Goal: Transaction & Acquisition: Download file/media

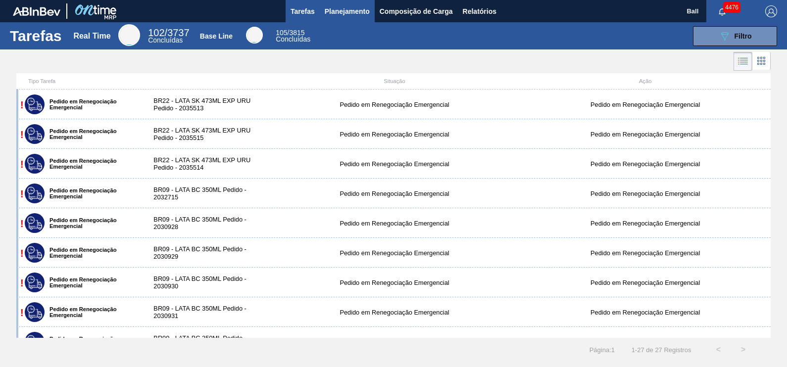
click at [346, 11] on span "Planejamento" at bounding box center [347, 11] width 45 height 12
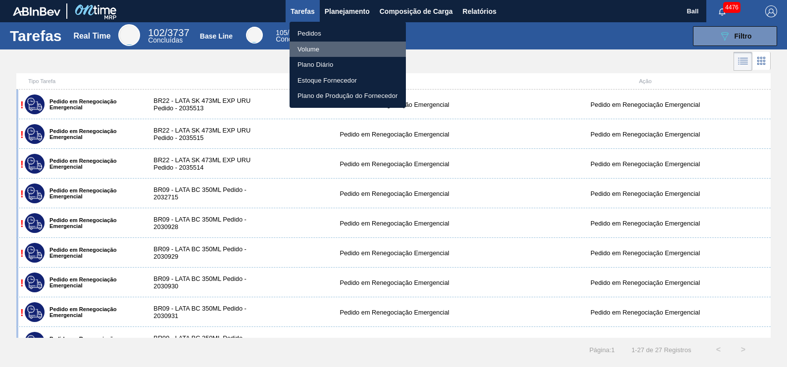
click at [361, 50] on li "Volume" at bounding box center [347, 50] width 116 height 16
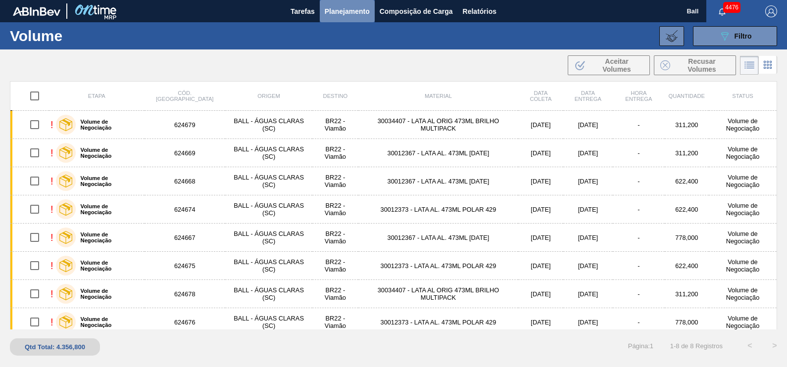
click at [354, 6] on span "Planejamento" at bounding box center [347, 11] width 45 height 12
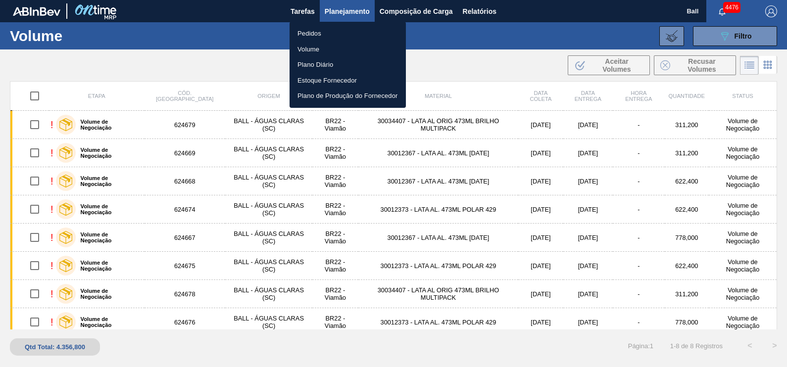
click at [325, 47] on li "Volume" at bounding box center [347, 50] width 116 height 16
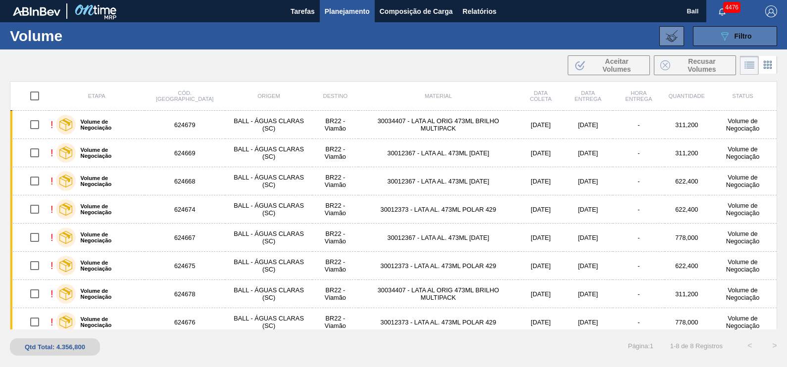
click at [721, 41] on icon "089F7B8B-B2A5-4AFE-B5C0-19BA573D28AC" at bounding box center [724, 36] width 12 height 12
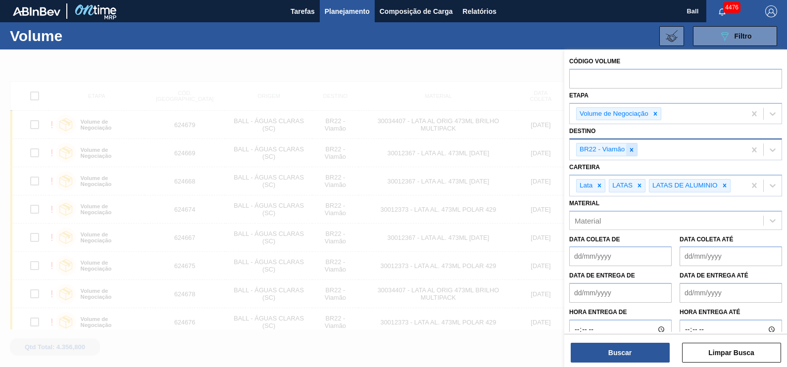
click at [630, 146] on icon at bounding box center [631, 149] width 7 height 7
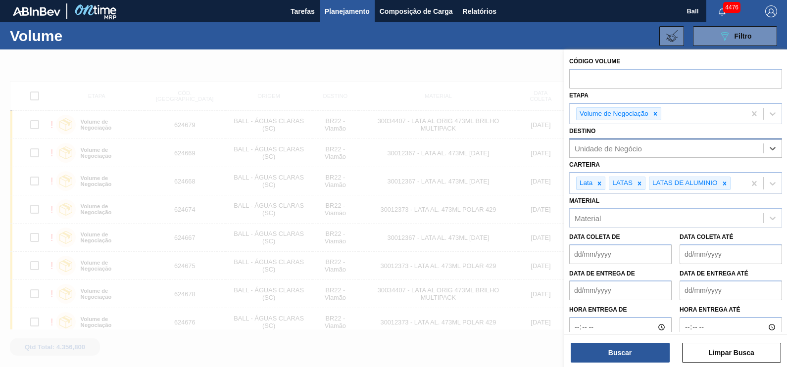
click at [630, 146] on div "Unidade de Negócio" at bounding box center [607, 148] width 67 height 8
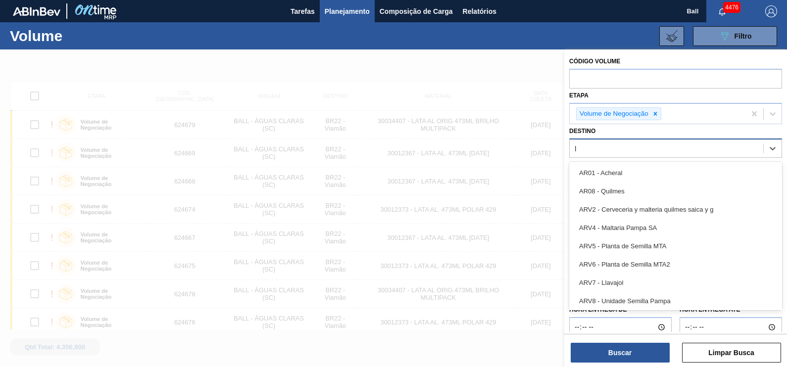
type input "la"
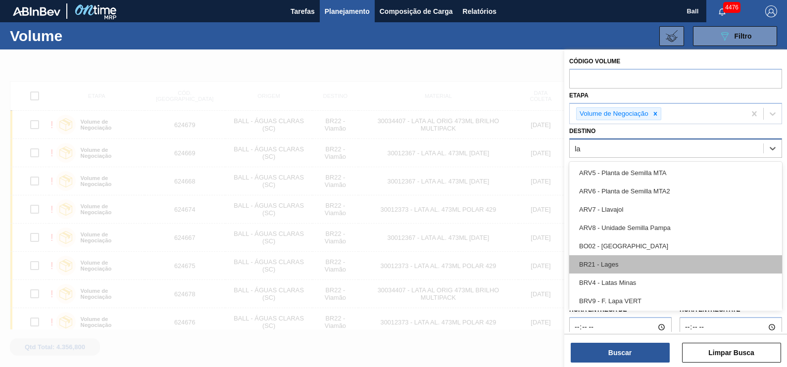
click at [619, 268] on div "BR21 - Lages" at bounding box center [675, 264] width 213 height 18
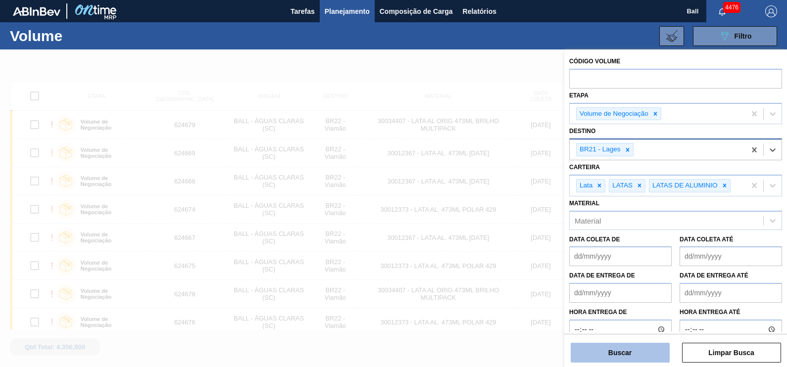
click at [650, 358] on button "Buscar" at bounding box center [619, 353] width 99 height 20
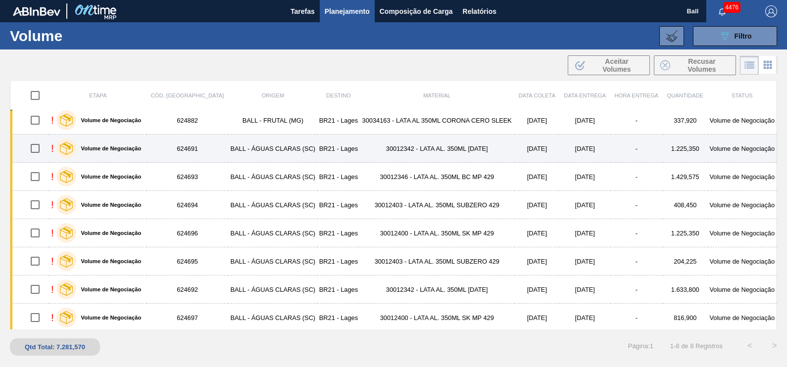
scroll to position [5, 0]
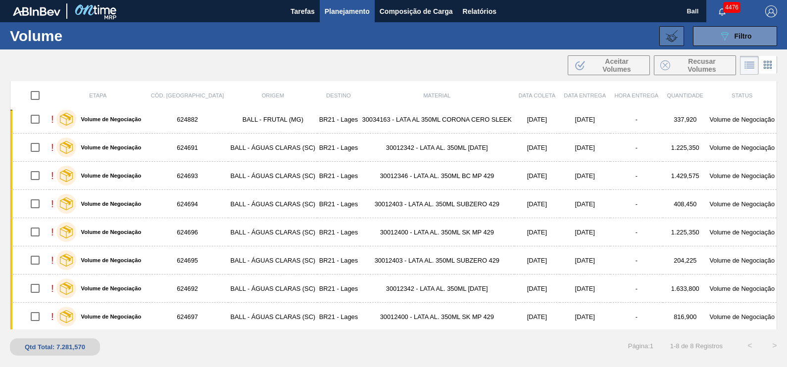
click at [667, 37] on icon at bounding box center [671, 36] width 12 height 12
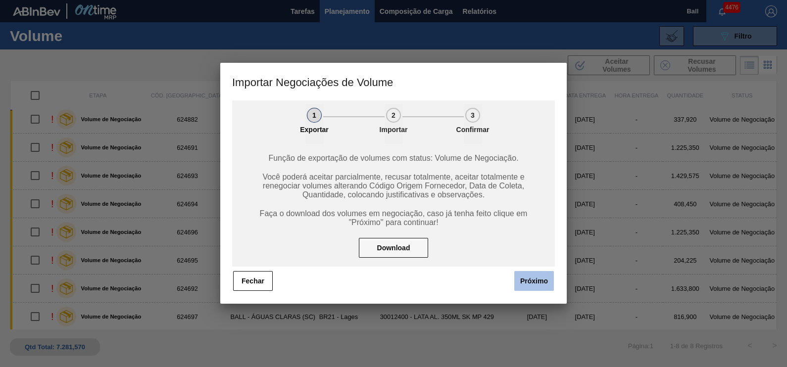
click at [528, 284] on button "Próximo" at bounding box center [534, 281] width 40 height 20
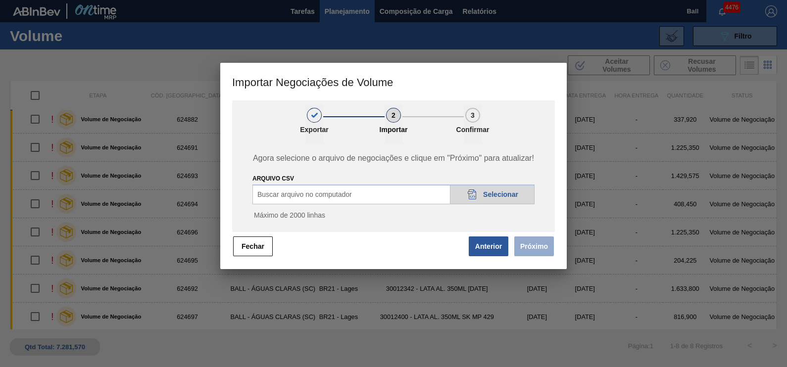
click at [509, 201] on div "20DAD902-3625-4257-8FDA-0C0CB19E2A3D Selecionar" at bounding box center [492, 195] width 85 height 20
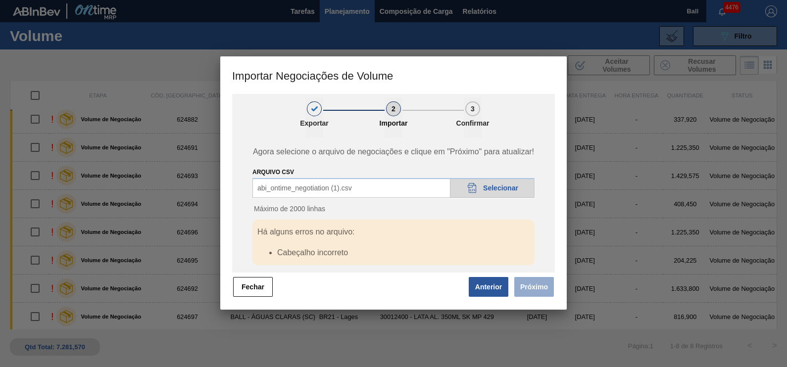
click at [533, 293] on span "Próximo" at bounding box center [532, 287] width 46 height 22
click at [260, 284] on button "Fechar" at bounding box center [253, 287] width 40 height 20
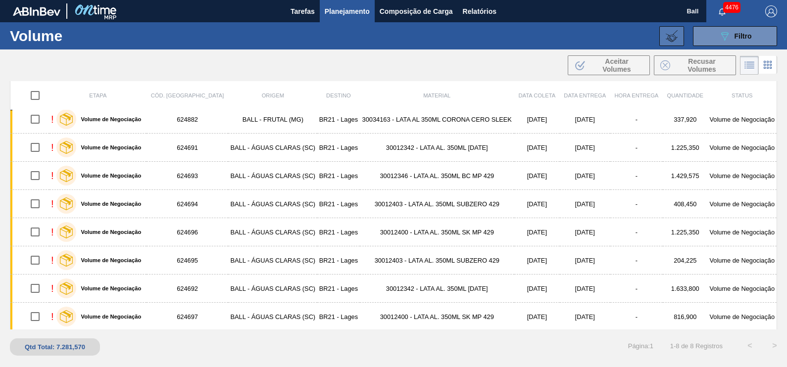
click at [676, 37] on icon at bounding box center [671, 36] width 12 height 12
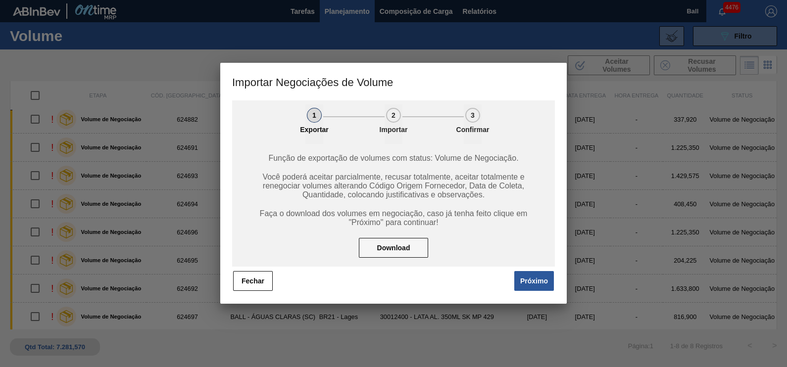
click at [520, 280] on button "Próximo" at bounding box center [534, 281] width 40 height 20
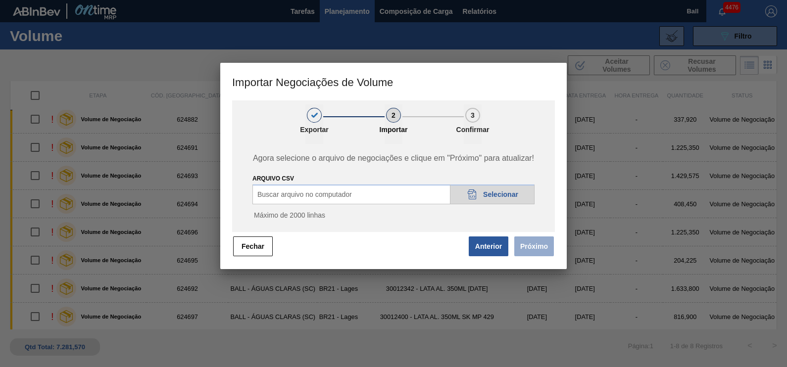
click at [472, 188] on icon "20DAD902-3625-4257-8FDA-0C0CB19E2A3D" at bounding box center [472, 194] width 12 height 12
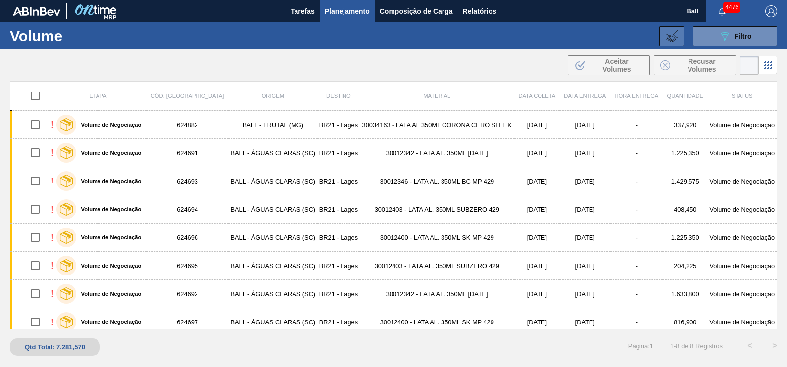
click at [670, 40] on icon at bounding box center [671, 36] width 12 height 12
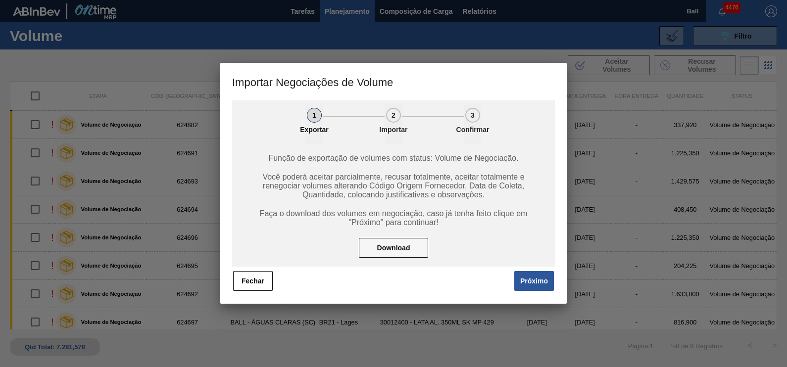
click at [522, 284] on button "Próximo" at bounding box center [534, 281] width 40 height 20
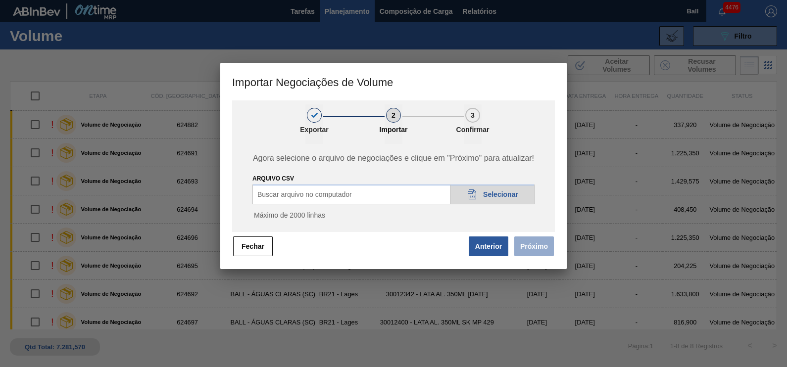
click at [481, 197] on div "20DAD902-3625-4257-8FDA-0C0CB19E2A3D Selecionar" at bounding box center [492, 195] width 85 height 20
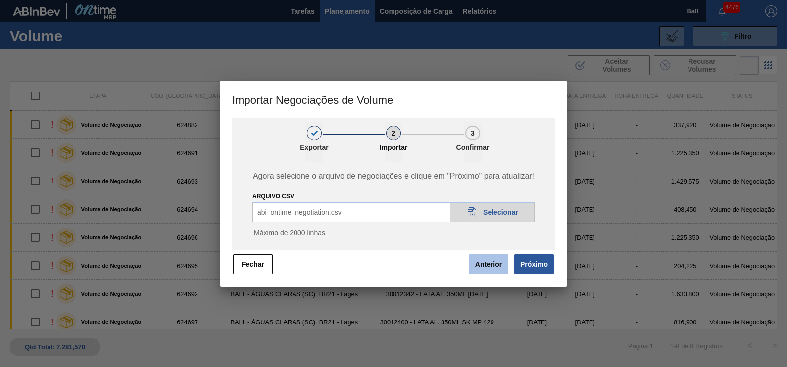
click at [532, 270] on button "Próximo" at bounding box center [534, 264] width 40 height 20
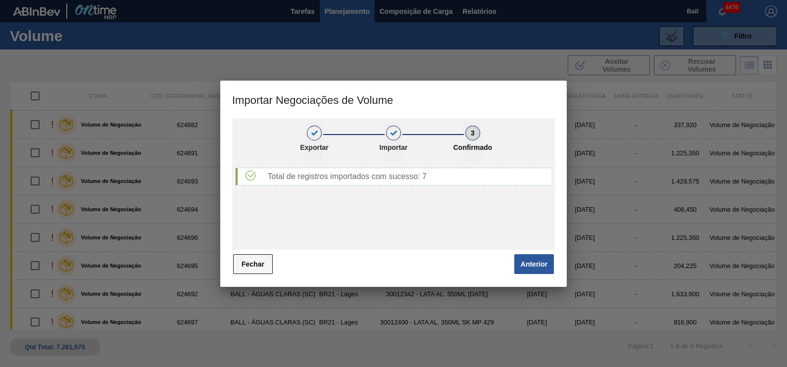
click at [243, 265] on button "Fechar" at bounding box center [253, 264] width 40 height 20
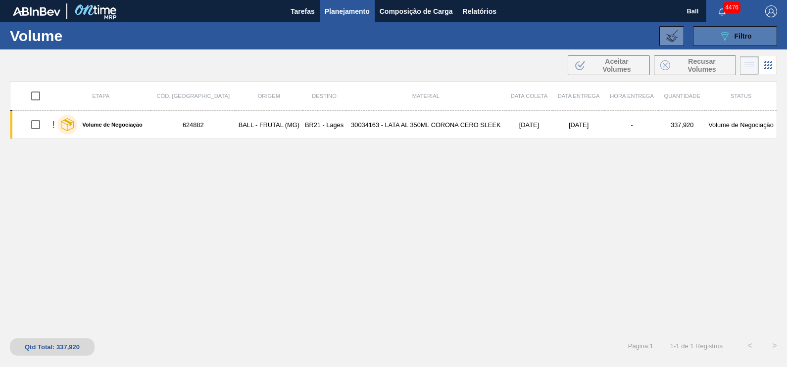
click at [728, 39] on icon "089F7B8B-B2A5-4AFE-B5C0-19BA573D28AC" at bounding box center [724, 36] width 12 height 12
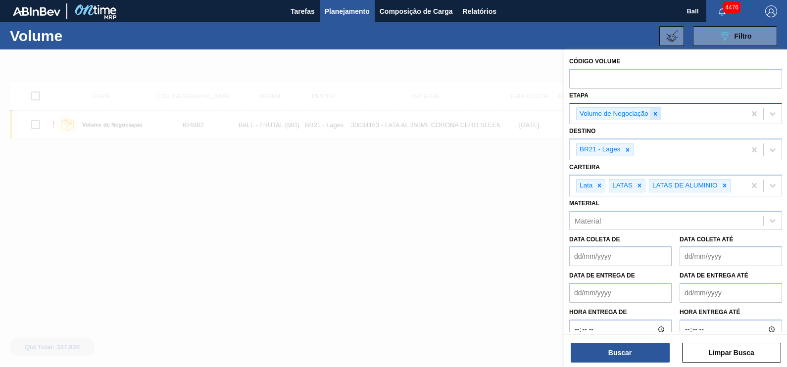
click at [653, 115] on icon at bounding box center [655, 113] width 7 height 7
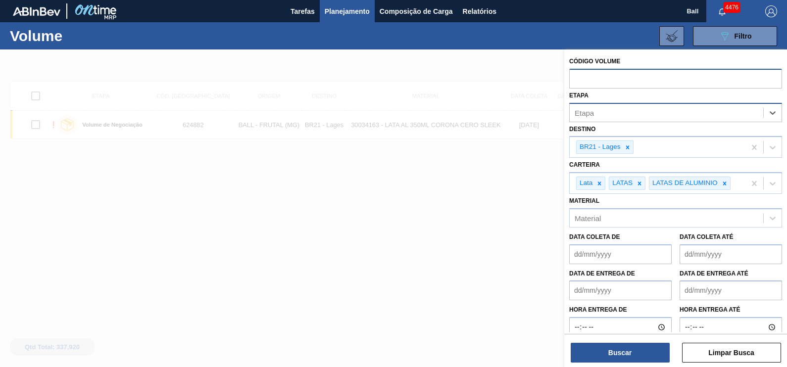
click at [601, 87] on input "text" at bounding box center [675, 78] width 213 height 19
paste input "text"
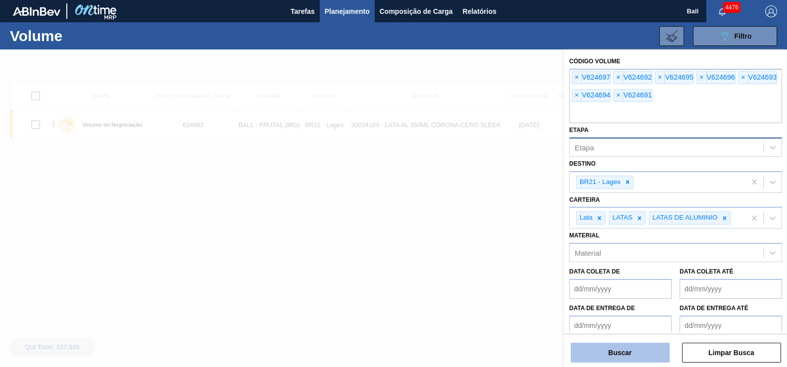
click at [613, 349] on button "Buscar" at bounding box center [619, 353] width 99 height 20
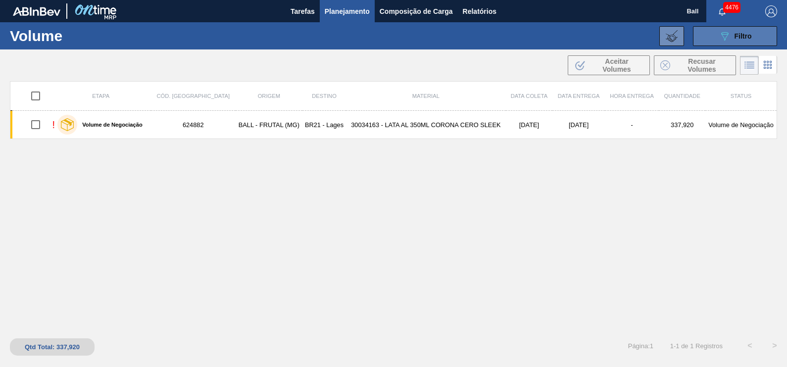
click at [730, 41] on div "089F7B8B-B2A5-4AFE-B5C0-19BA573D28AC Filtro" at bounding box center [734, 36] width 33 height 12
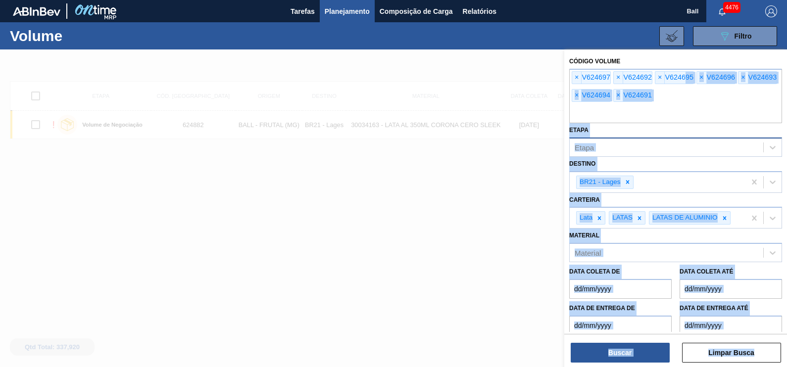
drag, startPoint x: 683, startPoint y: 89, endPoint x: 516, endPoint y: 74, distance: 167.4
click at [564, 74] on div "Código Volume × V624697 × V624692 × V624695 × V624696 × V624693 × V624694 × V62…" at bounding box center [675, 232] width 223 height 367
click at [693, 92] on div "× V624697 × V624692 × V624695 × V624696 × V624693 × V624694 × V624691" at bounding box center [675, 96] width 213 height 54
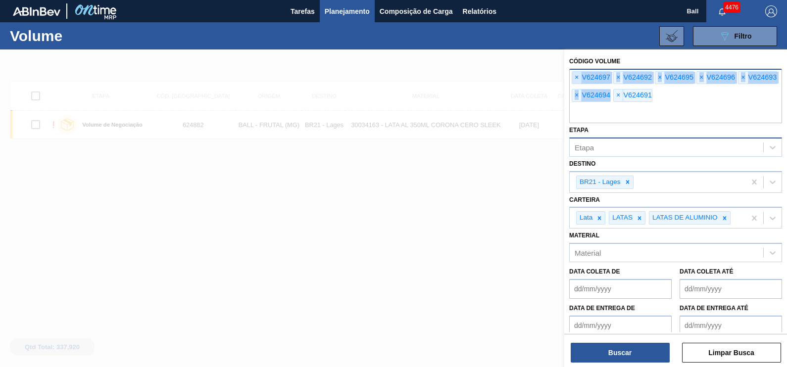
drag, startPoint x: 669, startPoint y: 99, endPoint x: 574, endPoint y: 81, distance: 97.2
click at [574, 81] on div "× V624697 × V624692 × V624695 × V624696 × V624693 × V624694 × V624691" at bounding box center [675, 96] width 213 height 54
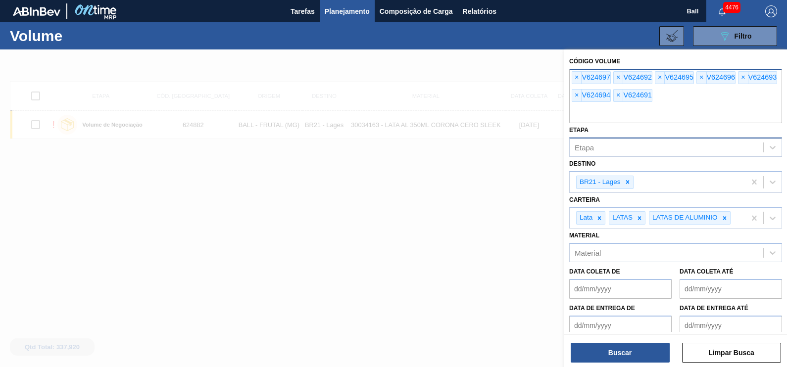
paste input "624697"
type input "624697"
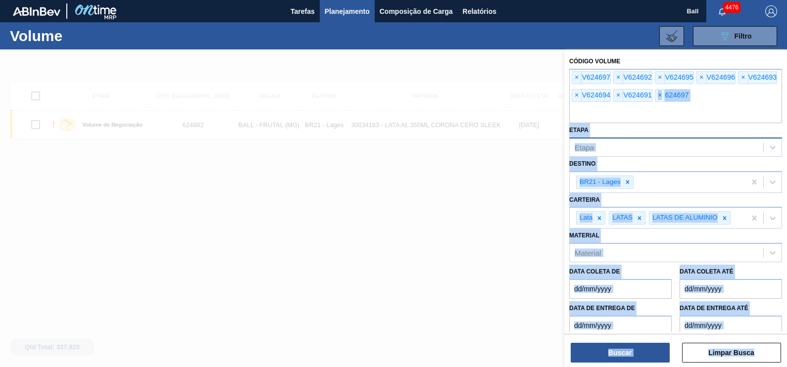
drag, startPoint x: 666, startPoint y: 103, endPoint x: 555, endPoint y: 72, distance: 115.5
click at [564, 73] on div "Código Volume × V624697 × V624692 × V624695 × V624696 × V624693 × V624694 × V62…" at bounding box center [675, 232] width 223 height 367
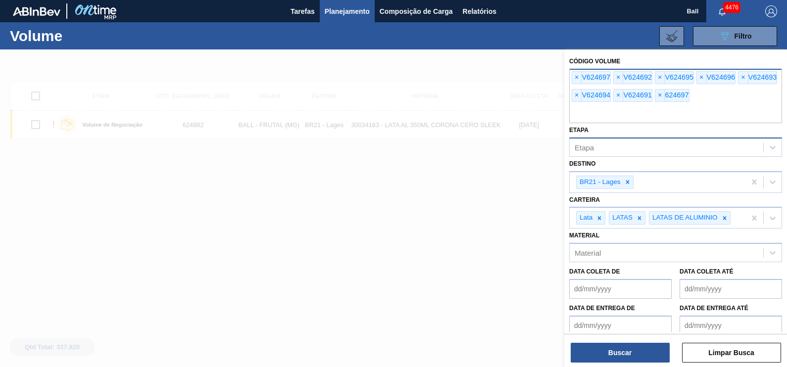
drag, startPoint x: 555, startPoint y: 72, endPoint x: 594, endPoint y: 94, distance: 45.2
click at [594, 94] on div "× V624694" at bounding box center [590, 95] width 39 height 13
click at [577, 79] on span "×" at bounding box center [576, 78] width 9 height 12
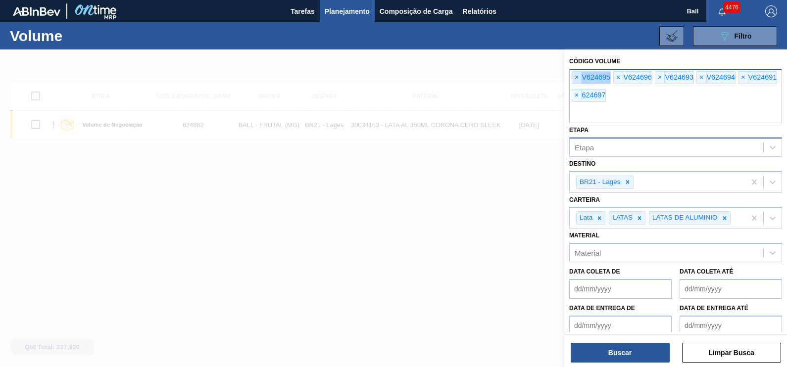
click at [577, 79] on span "×" at bounding box center [576, 78] width 9 height 12
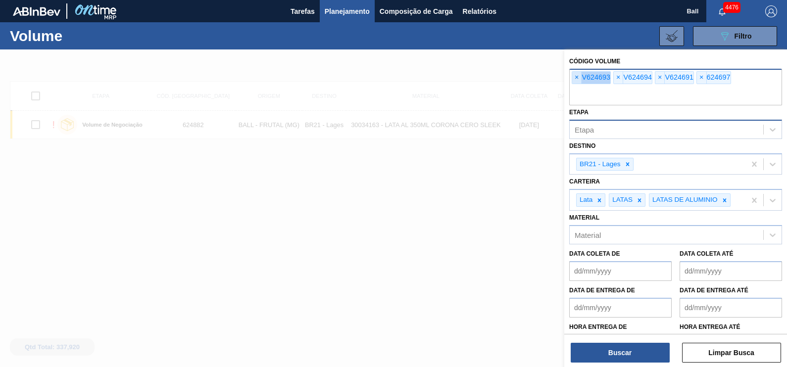
click at [577, 79] on span "×" at bounding box center [576, 78] width 9 height 12
click at [576, 79] on span "×" at bounding box center [576, 78] width 9 height 12
click at [575, 79] on span "×" at bounding box center [576, 78] width 9 height 12
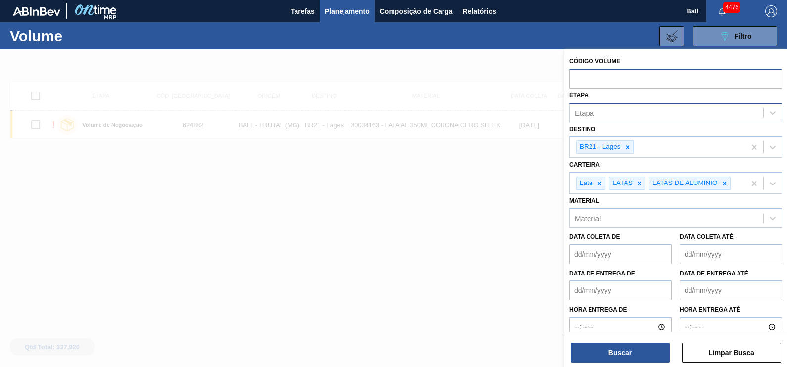
paste input "624697"
type input "624697"
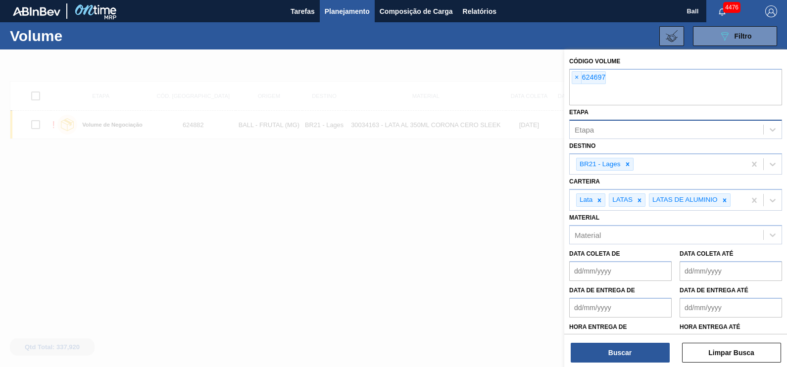
paste input "624692"
type input "624692"
paste input "624695"
type input "624695"
paste input "624696"
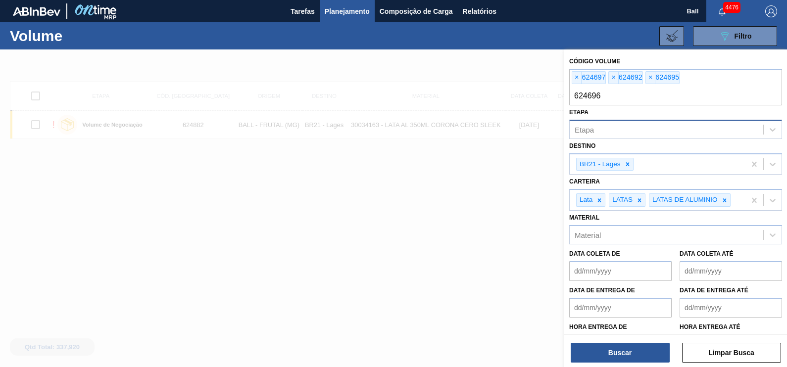
type input "624696"
paste input "624693"
type input "624693"
paste input "624694"
type input "624694"
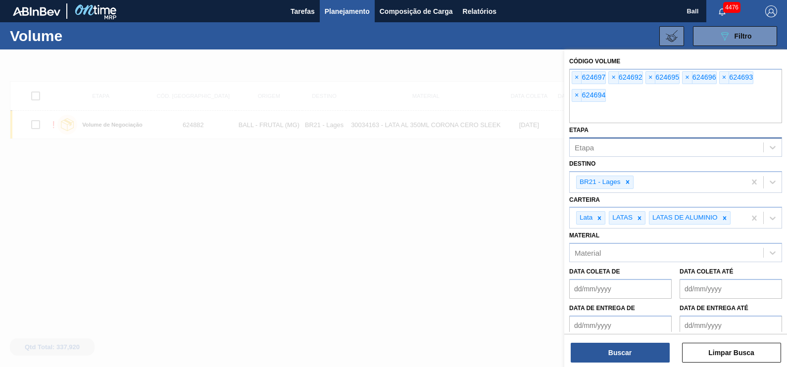
paste input "624691"
type input "624691"
click at [707, 93] on div "× 624697 × 624692 × 624695 × 624696 × 624693 × 624694" at bounding box center [675, 96] width 213 height 54
click at [626, 357] on button "Buscar" at bounding box center [619, 353] width 99 height 20
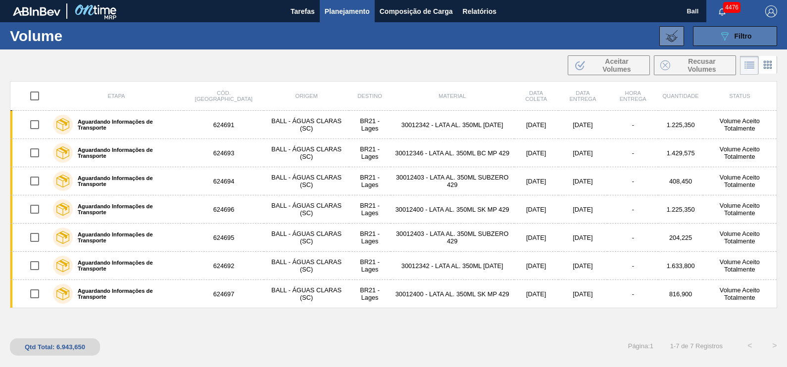
click at [732, 42] on div "089F7B8B-B2A5-4AFE-B5C0-19BA573D28AC Filtro" at bounding box center [734, 36] width 33 height 12
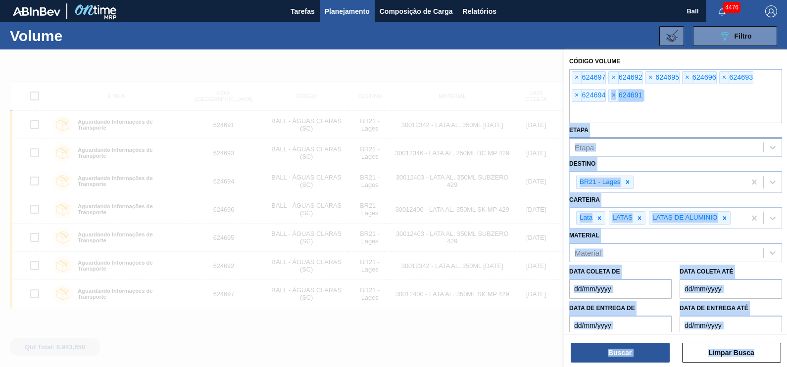
drag, startPoint x: 657, startPoint y: 99, endPoint x: 534, endPoint y: 71, distance: 125.9
click at [564, 71] on div "Código Volume × 624697 × 624692 × 624695 × 624696 × 624693 × 624694 × 624691 Et…" at bounding box center [675, 232] width 223 height 367
drag, startPoint x: 534, startPoint y: 71, endPoint x: 701, endPoint y: 107, distance: 170.5
click at [696, 107] on input "text" at bounding box center [675, 113] width 213 height 19
click at [652, 104] on input "text" at bounding box center [675, 113] width 213 height 19
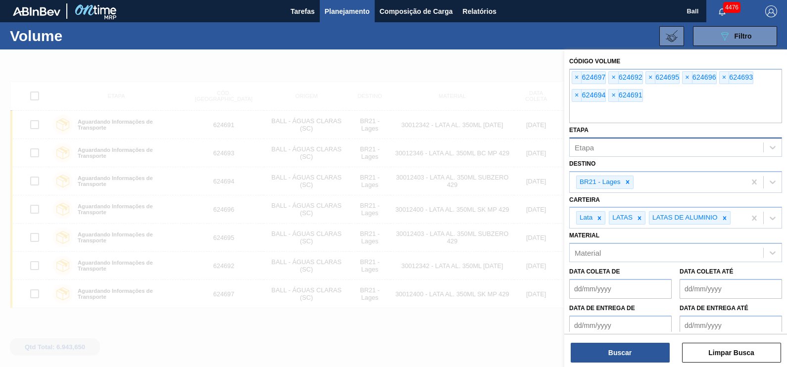
drag, startPoint x: 598, startPoint y: 111, endPoint x: 548, endPoint y: 67, distance: 67.0
click at [564, 67] on div "Código Volume × 624697 × 624692 × 624695 × 624696 × 624693 × 624694 × 624691 Et…" at bounding box center [675, 232] width 223 height 367
click at [674, 101] on div "× 624697 × 624692 × 624695 × 624696 × 624693 × 624694 × 624691" at bounding box center [675, 96] width 213 height 54
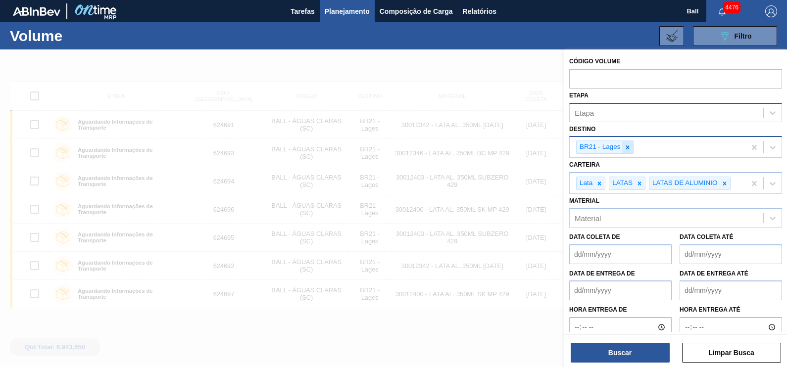
click at [624, 146] on icon at bounding box center [627, 147] width 7 height 7
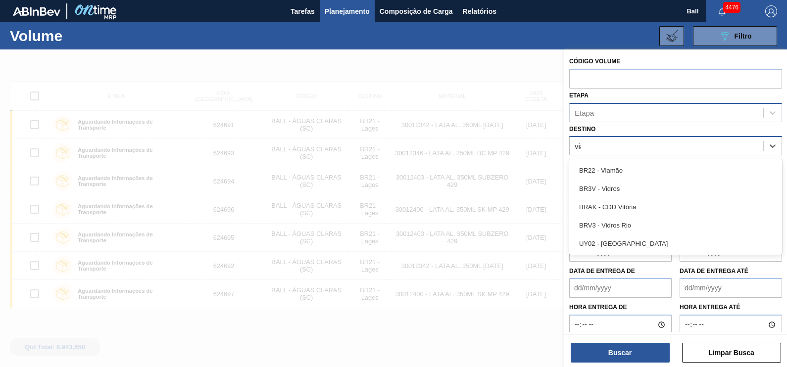
type input "viam"
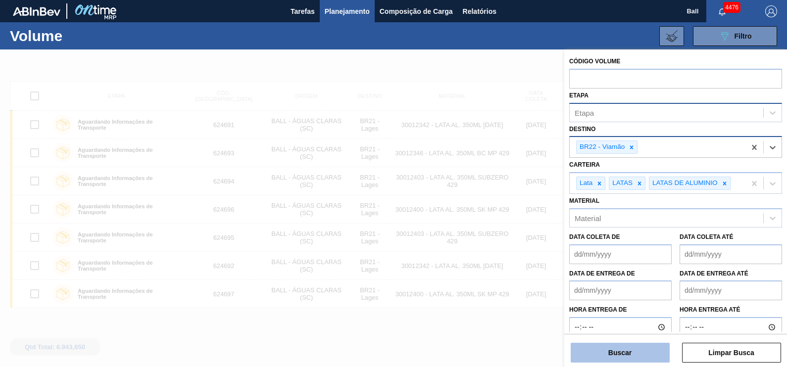
click at [640, 349] on button "Buscar" at bounding box center [619, 353] width 99 height 20
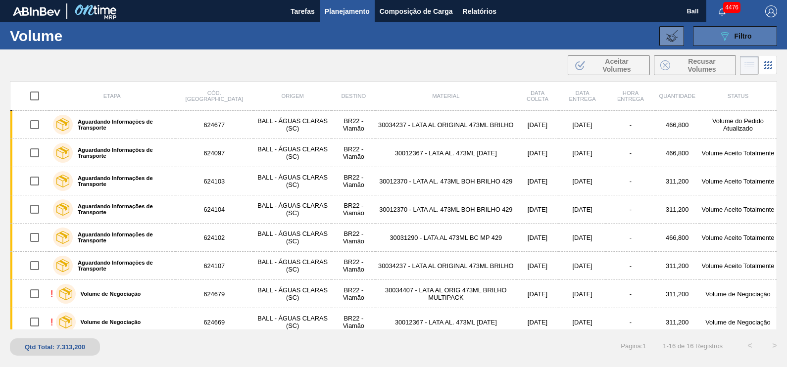
click at [740, 30] on div "089F7B8B-B2A5-4AFE-B5C0-19BA573D28AC Filtro" at bounding box center [734, 36] width 33 height 12
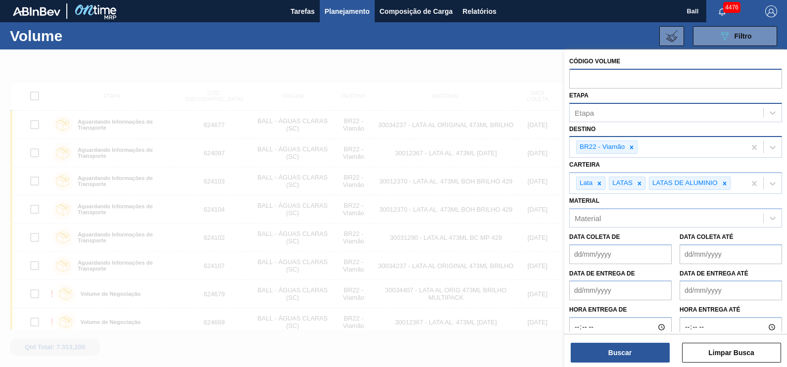
click at [643, 78] on input "text" at bounding box center [675, 78] width 213 height 19
click at [650, 118] on div "Etapa" at bounding box center [665, 112] width 193 height 14
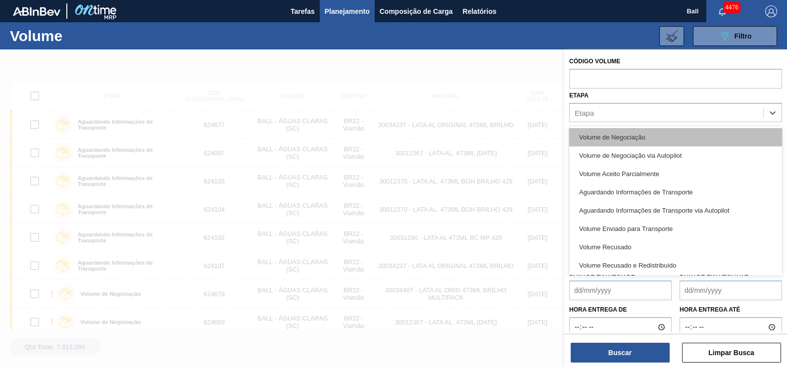
click at [637, 133] on div "Volume de Negociação" at bounding box center [675, 137] width 213 height 18
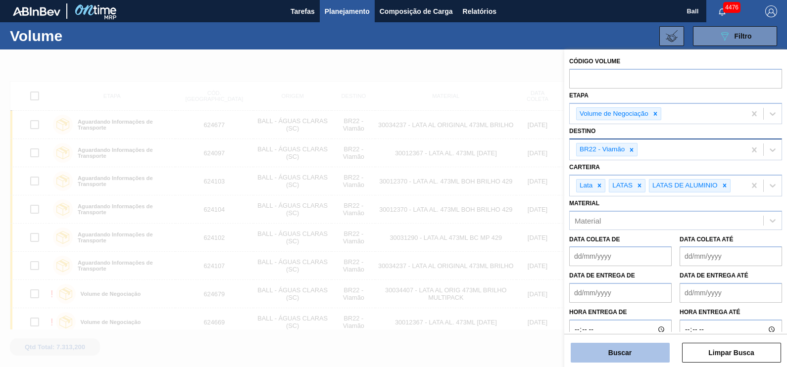
click at [631, 345] on button "Buscar" at bounding box center [619, 353] width 99 height 20
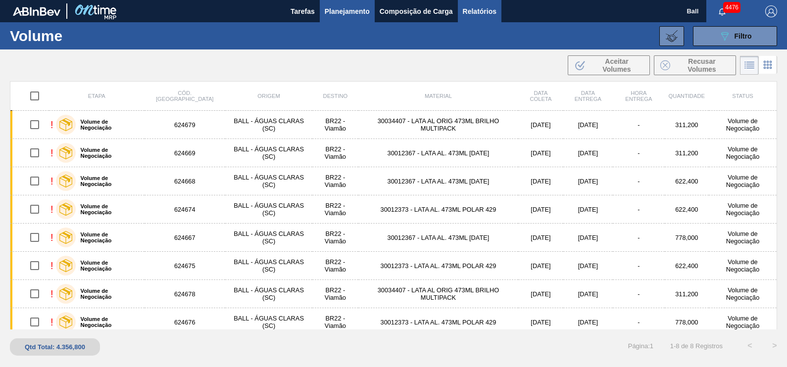
click at [495, 11] on span "Relatórios" at bounding box center [480, 11] width 34 height 12
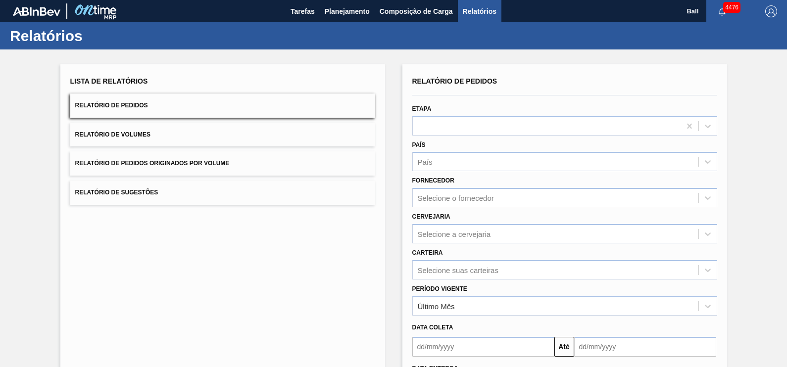
click at [147, 129] on button "Relatório de Volumes" at bounding box center [222, 135] width 305 height 24
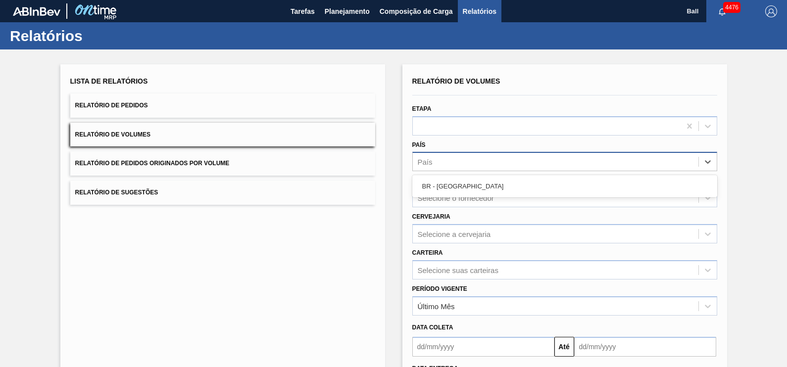
click at [500, 158] on div "País" at bounding box center [555, 162] width 285 height 14
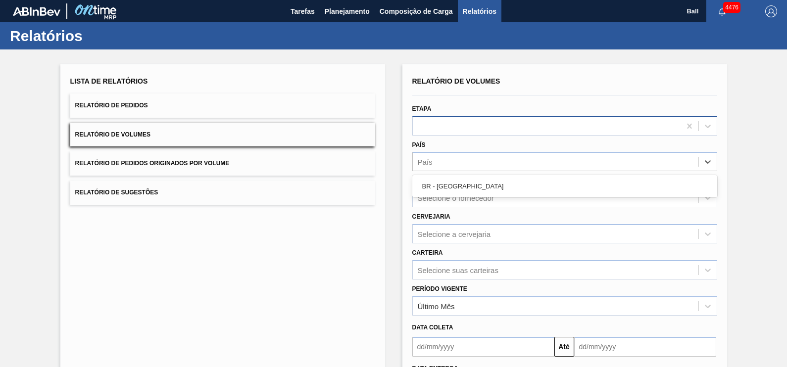
click at [532, 121] on div at bounding box center [547, 126] width 268 height 14
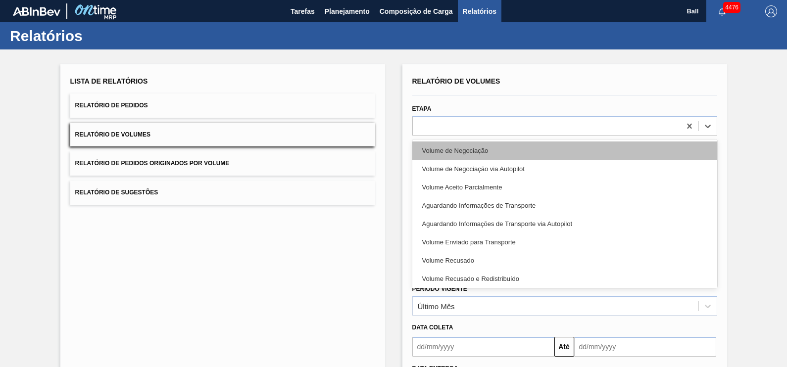
click at [502, 153] on div "Volume de Negociação" at bounding box center [564, 150] width 305 height 18
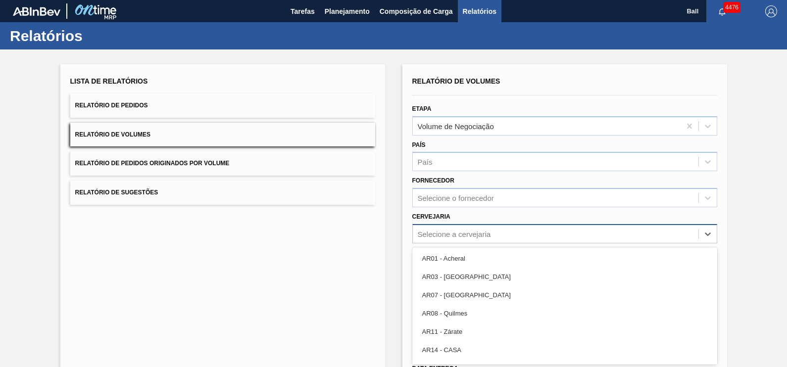
click at [500, 228] on div "option AR01 - Acheral focused, 1 of 92. 92 results available. Use Up and Down t…" at bounding box center [564, 233] width 305 height 19
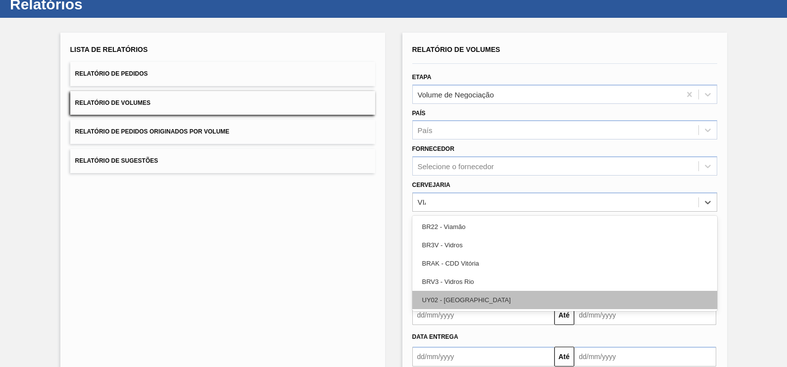
type input "VIAM"
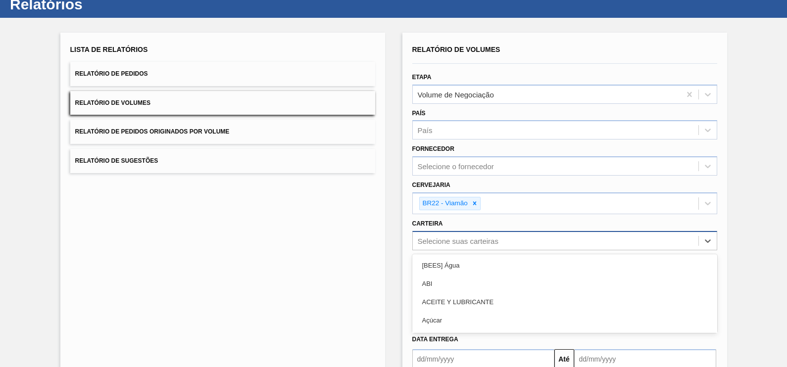
click at [490, 235] on div "option [BEES] Água focused, 1 of 101. 101 results available. Use Up and Down to…" at bounding box center [564, 240] width 305 height 19
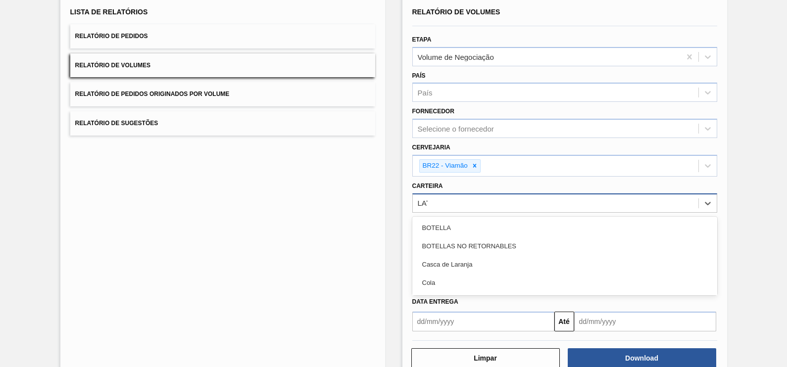
type input "LATA"
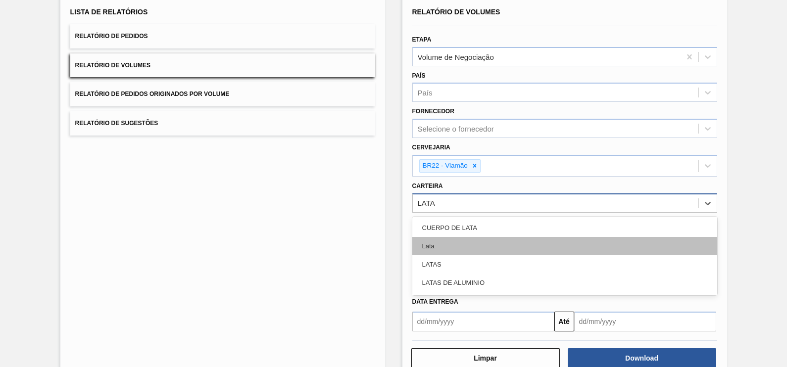
click at [550, 249] on div "Lata" at bounding box center [564, 246] width 305 height 18
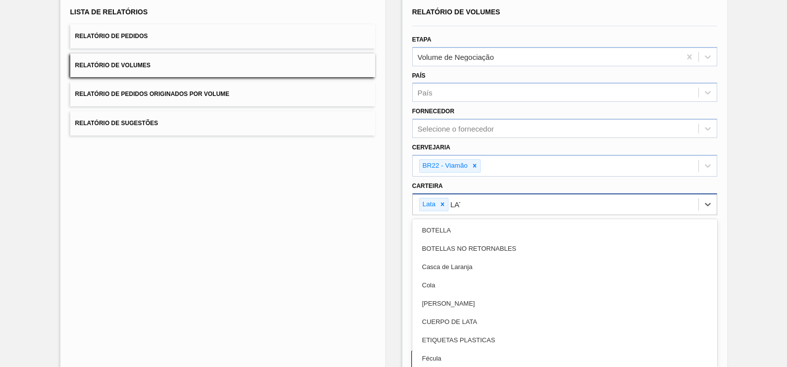
type input "LATA"
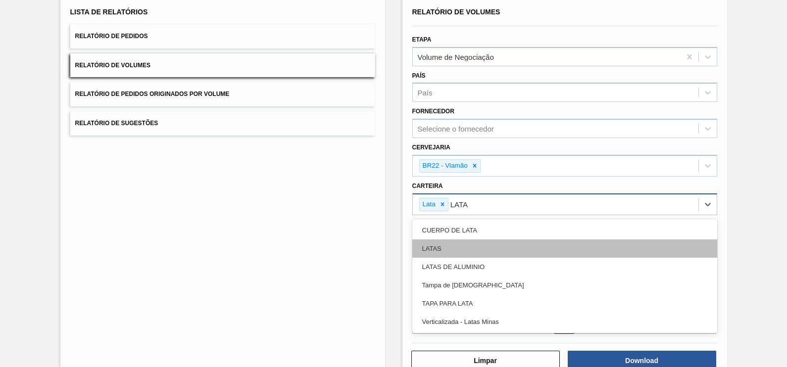
click at [536, 240] on div "LATAS" at bounding box center [564, 248] width 305 height 18
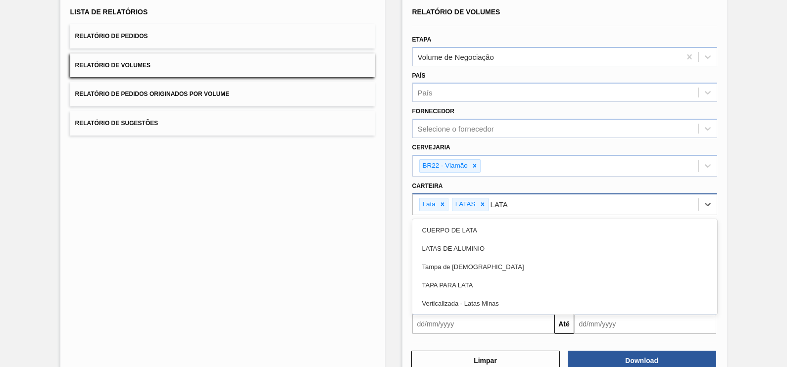
type input "LATAS"
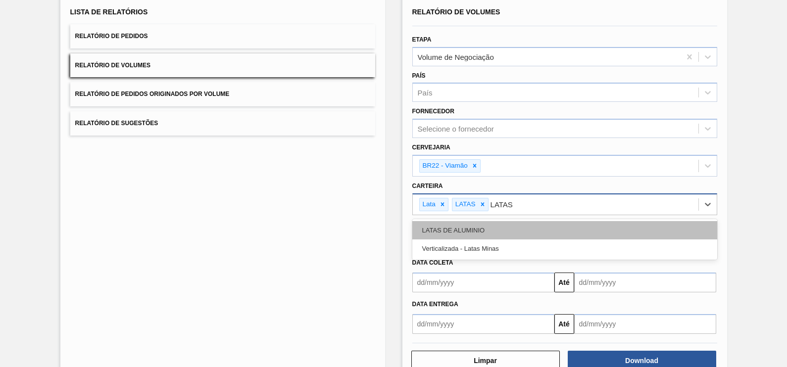
click at [500, 229] on div "LATAS DE ALUMINIO" at bounding box center [564, 230] width 305 height 18
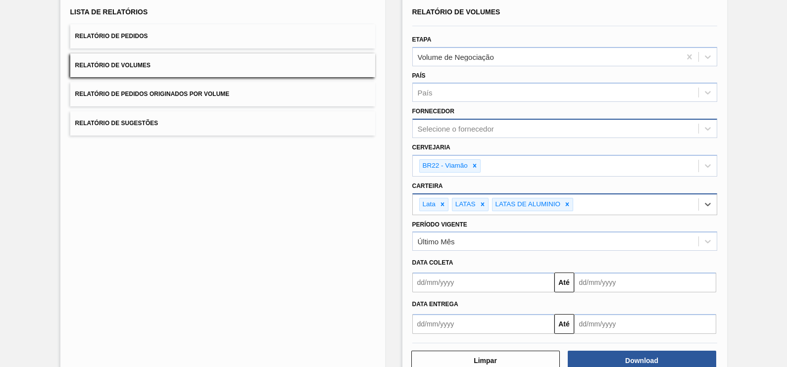
click at [505, 123] on div "Selecione o fornecedor" at bounding box center [555, 129] width 285 height 14
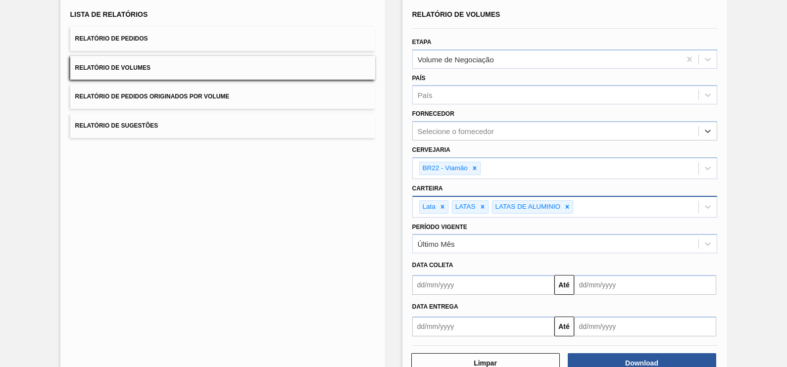
scroll to position [94, 0]
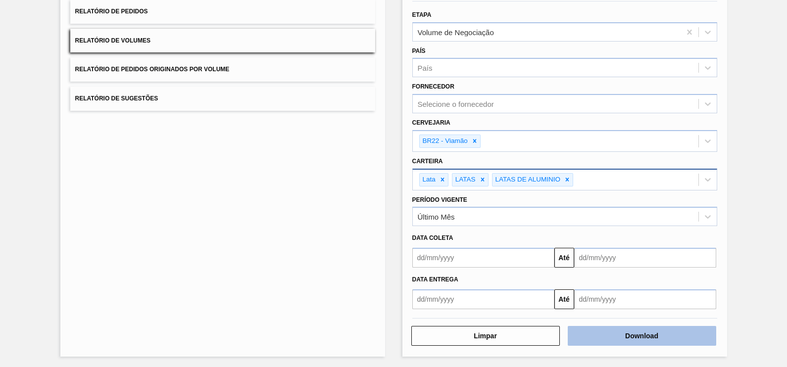
click at [651, 340] on button "Download" at bounding box center [641, 336] width 148 height 20
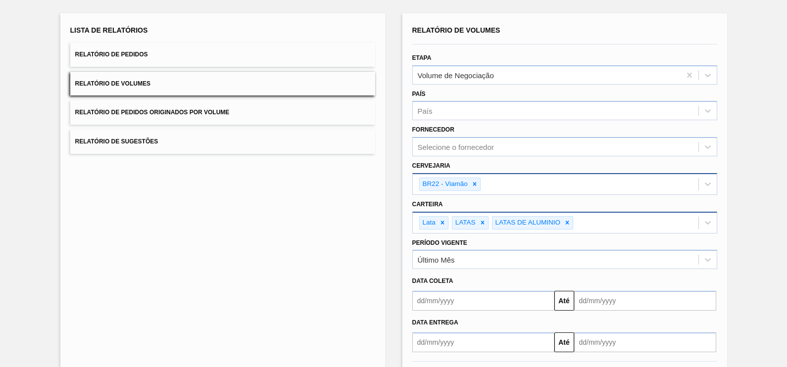
scroll to position [0, 0]
